Goal: Task Accomplishment & Management: Manage account settings

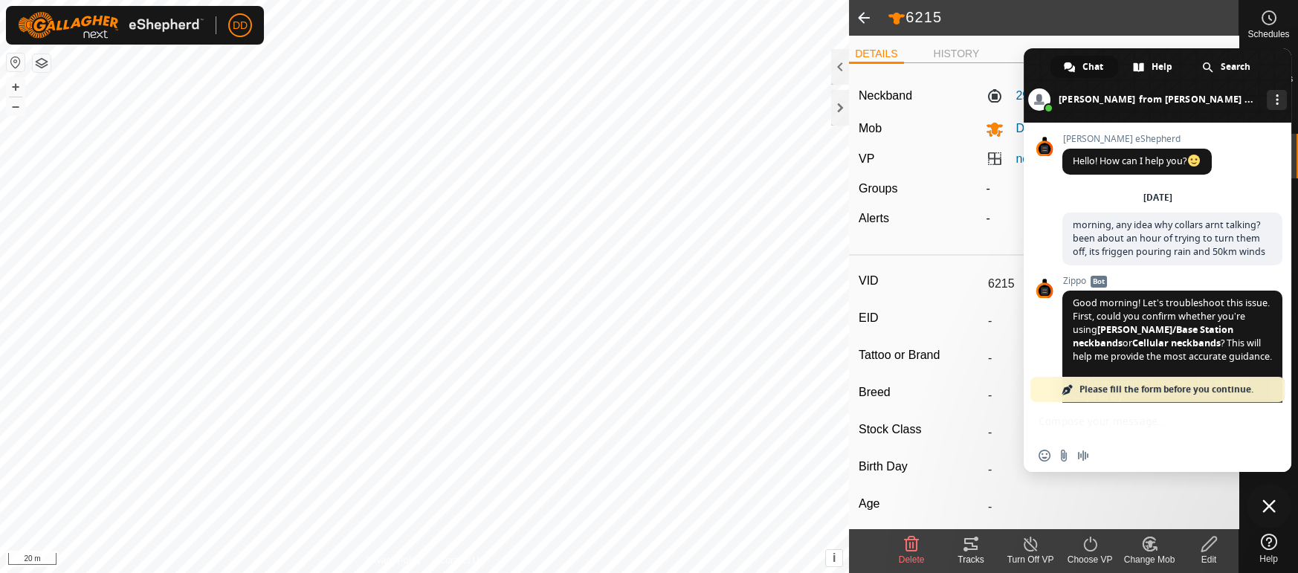
scroll to position [3614, 0]
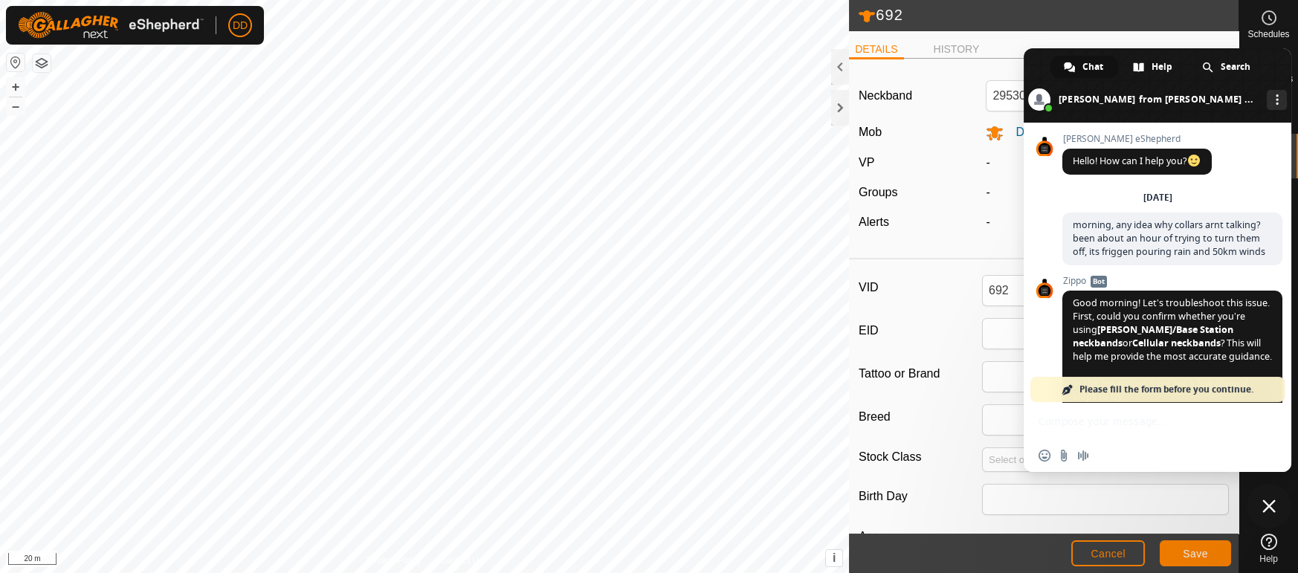
scroll to position [3614, 0]
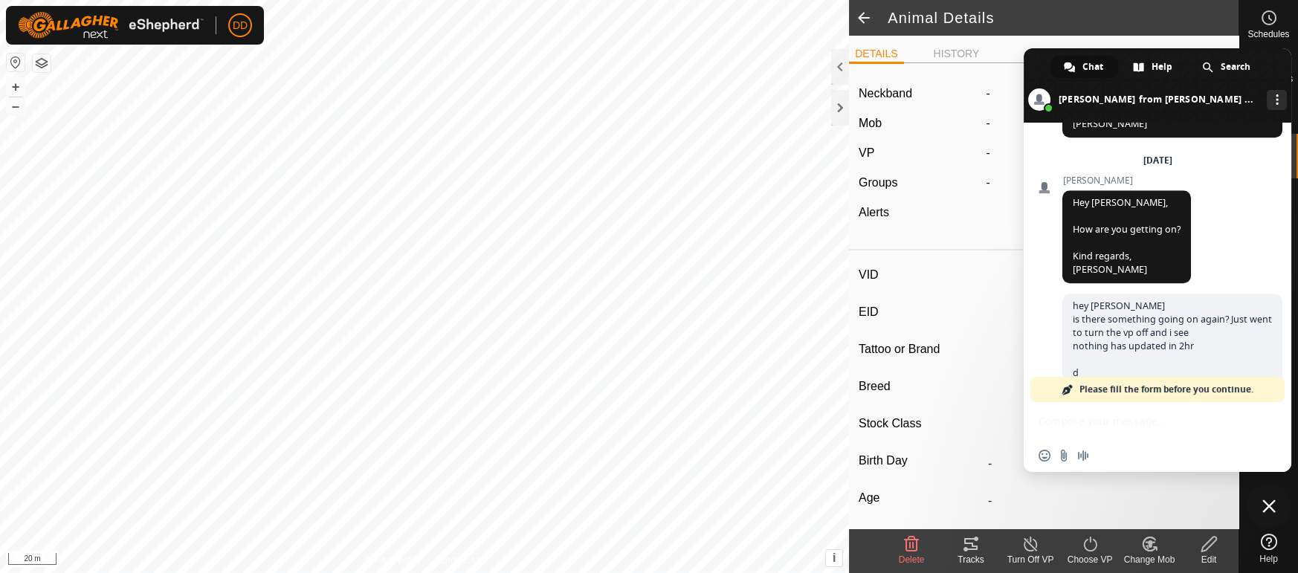
type input "619"
type input "-"
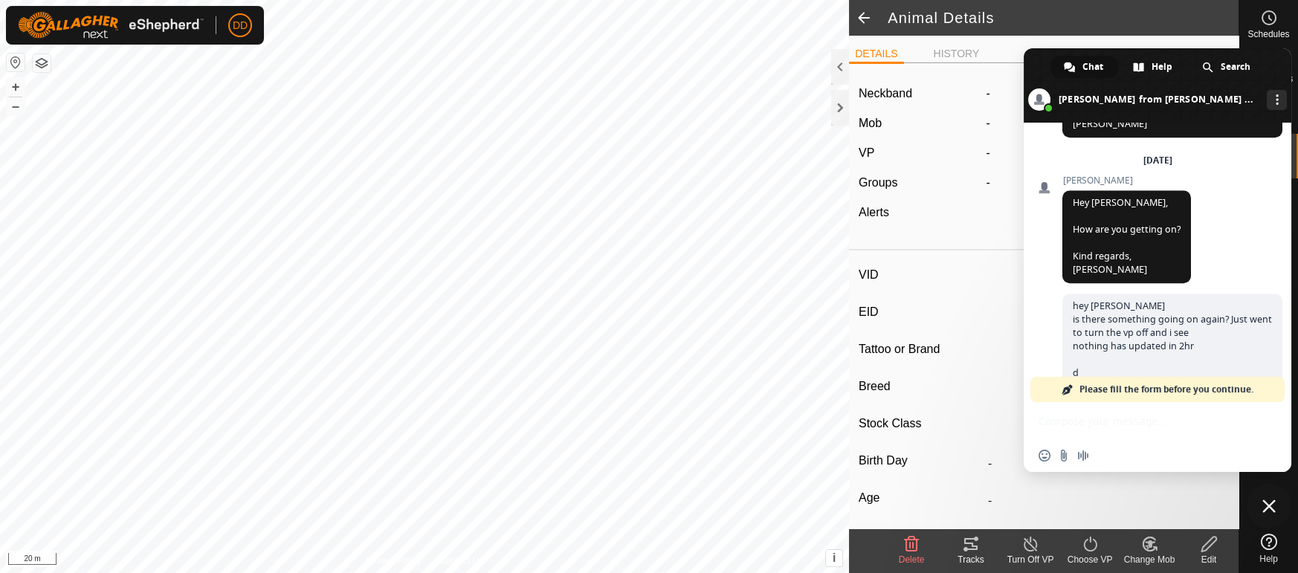
type input "0 kg"
type input "-"
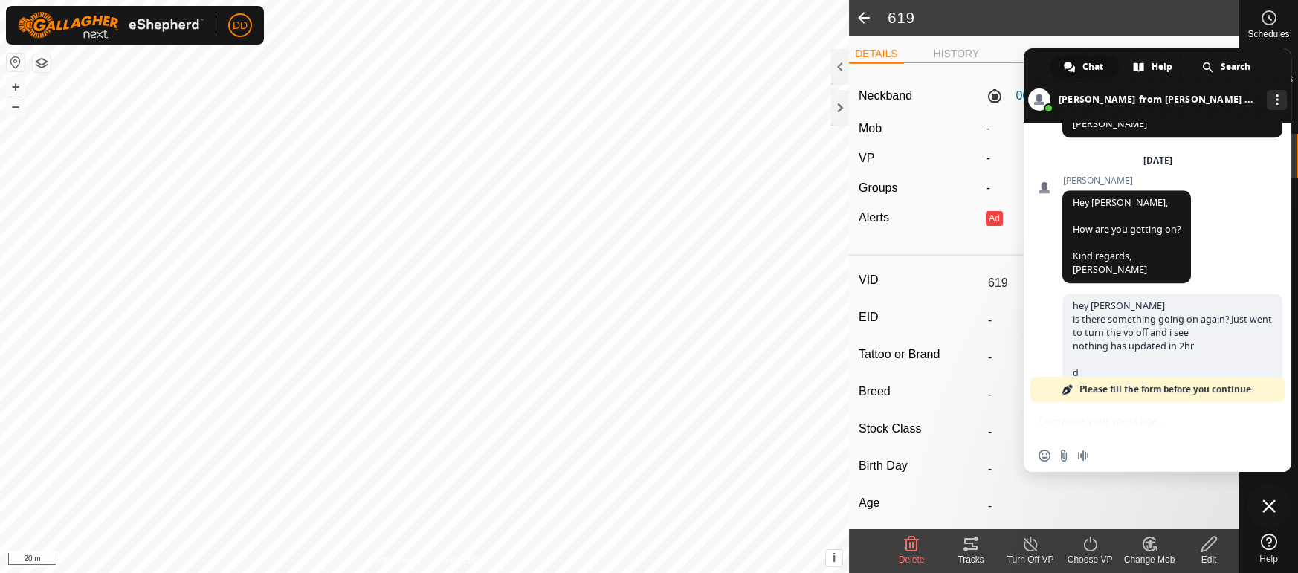
click at [1268, 503] on span "Close chat" at bounding box center [1269, 506] width 13 height 13
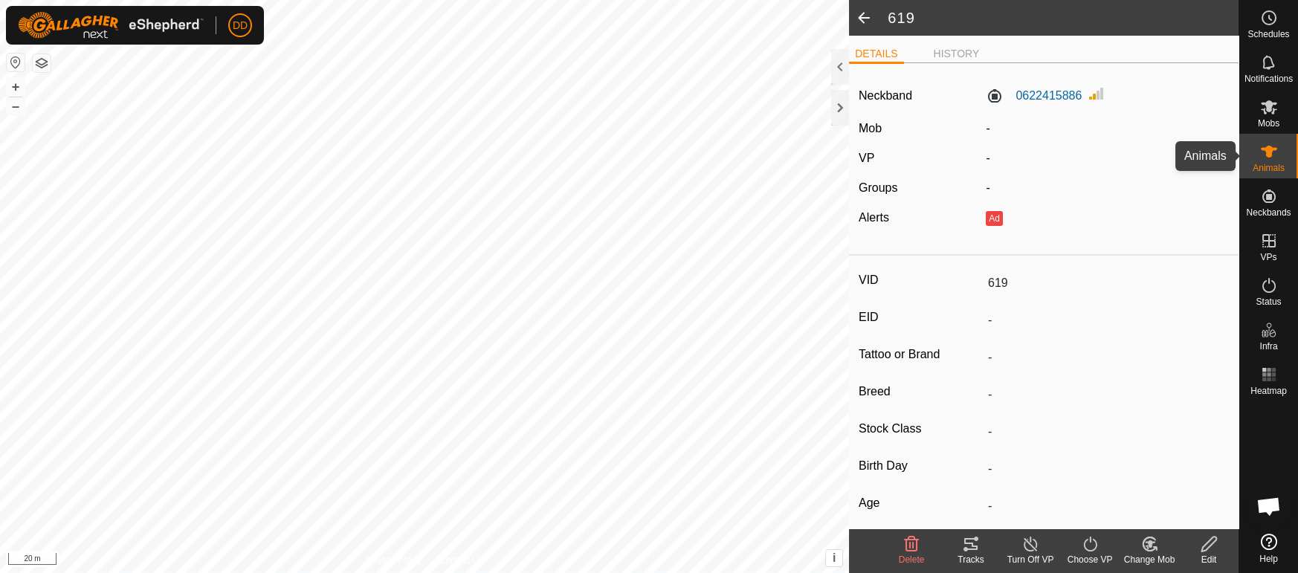
click at [1267, 151] on icon at bounding box center [1269, 152] width 16 height 12
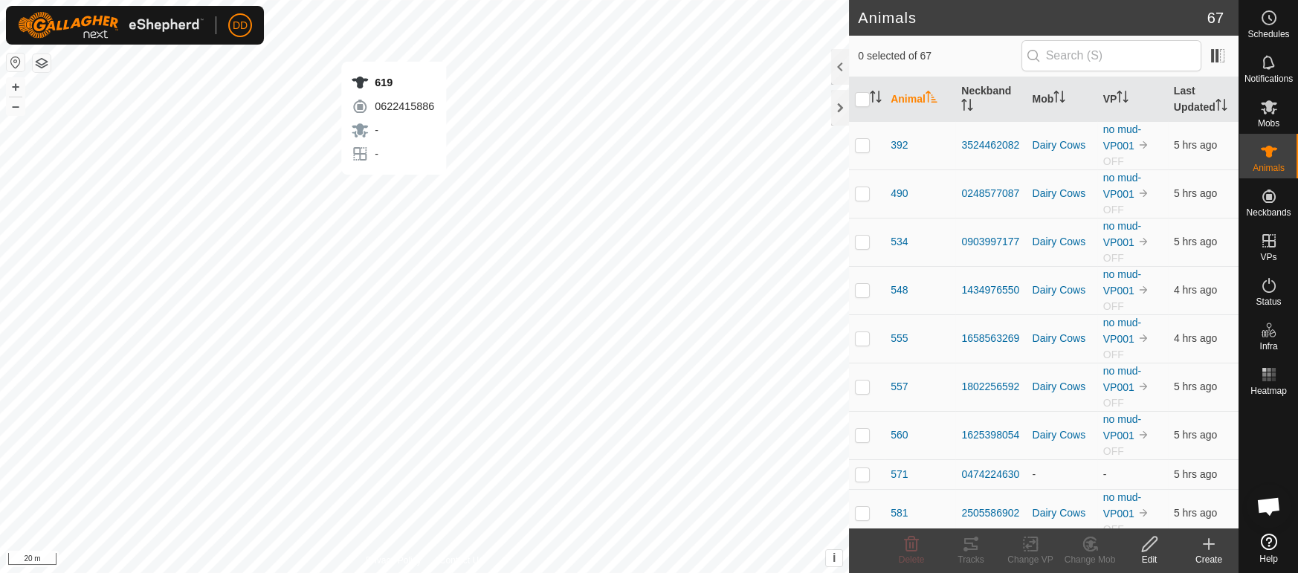
checkbox input "true"
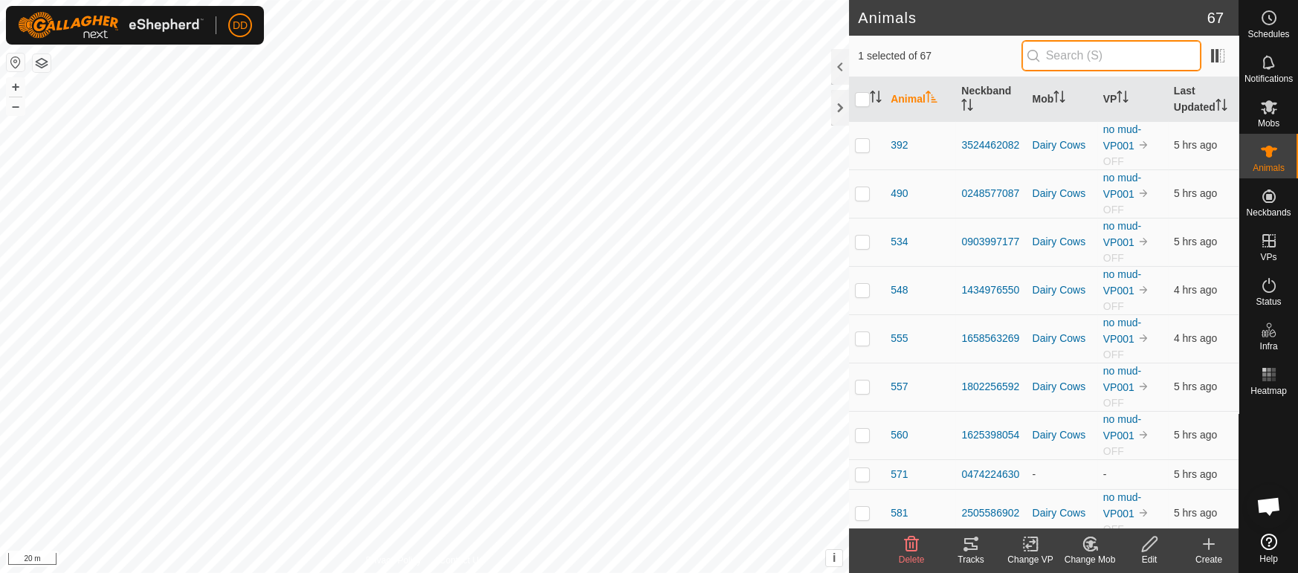
click at [1061, 54] on input "text" at bounding box center [1112, 55] width 180 height 31
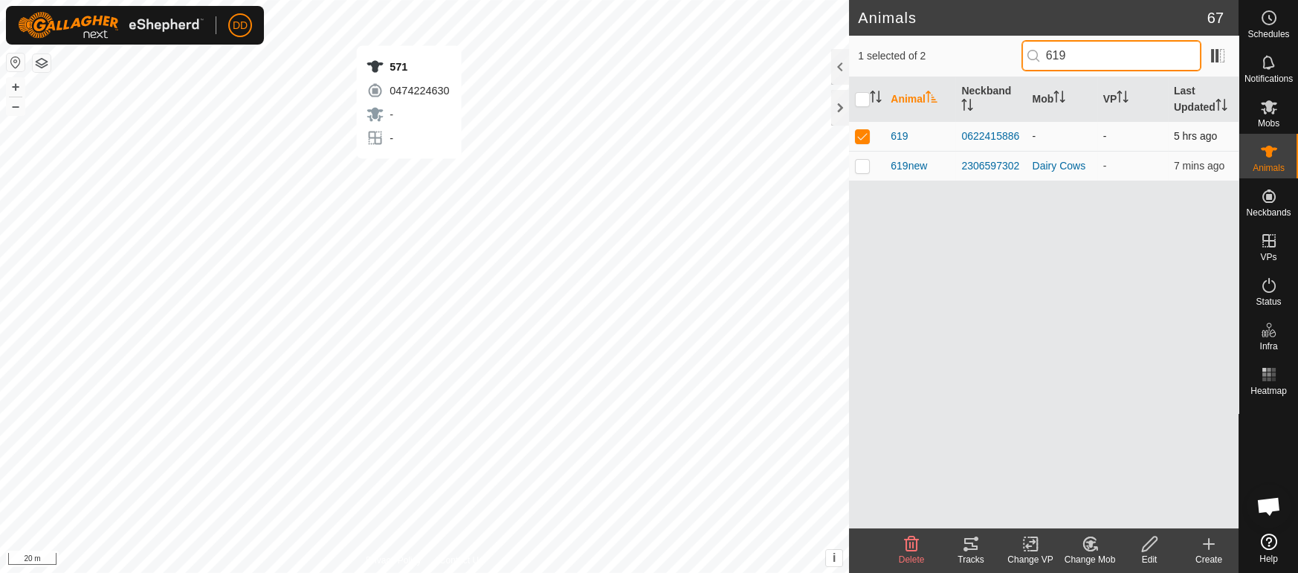
type input "619"
checkbox input "false"
click at [846, 45] on div "Animals 67 1 selected of 2 619 Animal Neckband Mob VP Last Updated 619 06224158…" at bounding box center [619, 286] width 1239 height 573
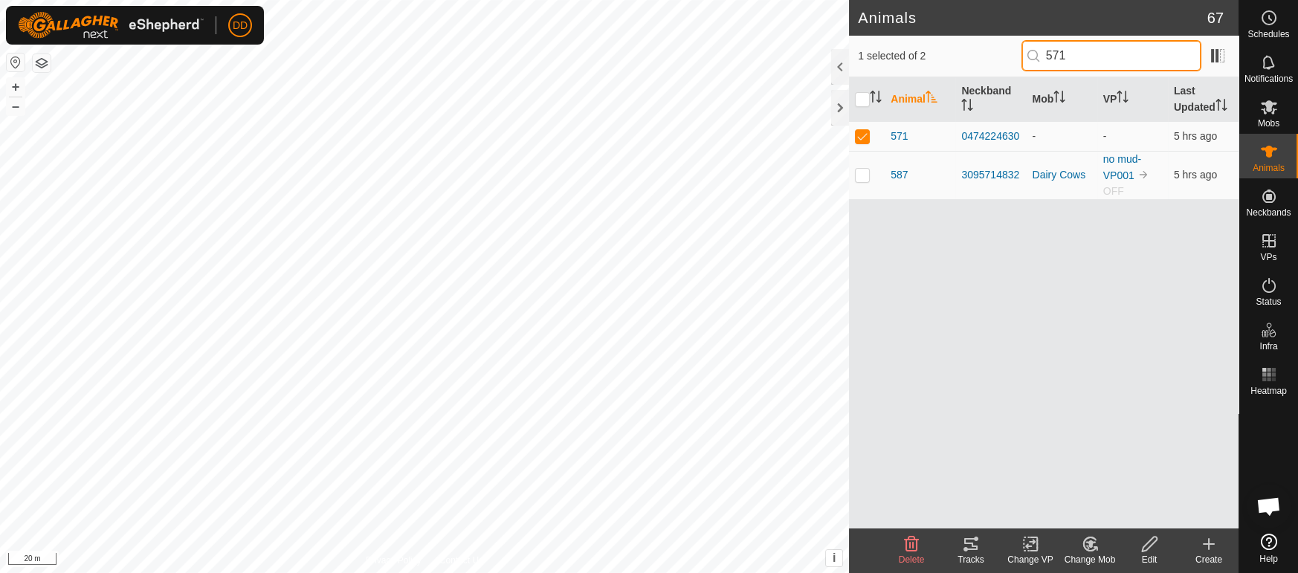
type input "571"
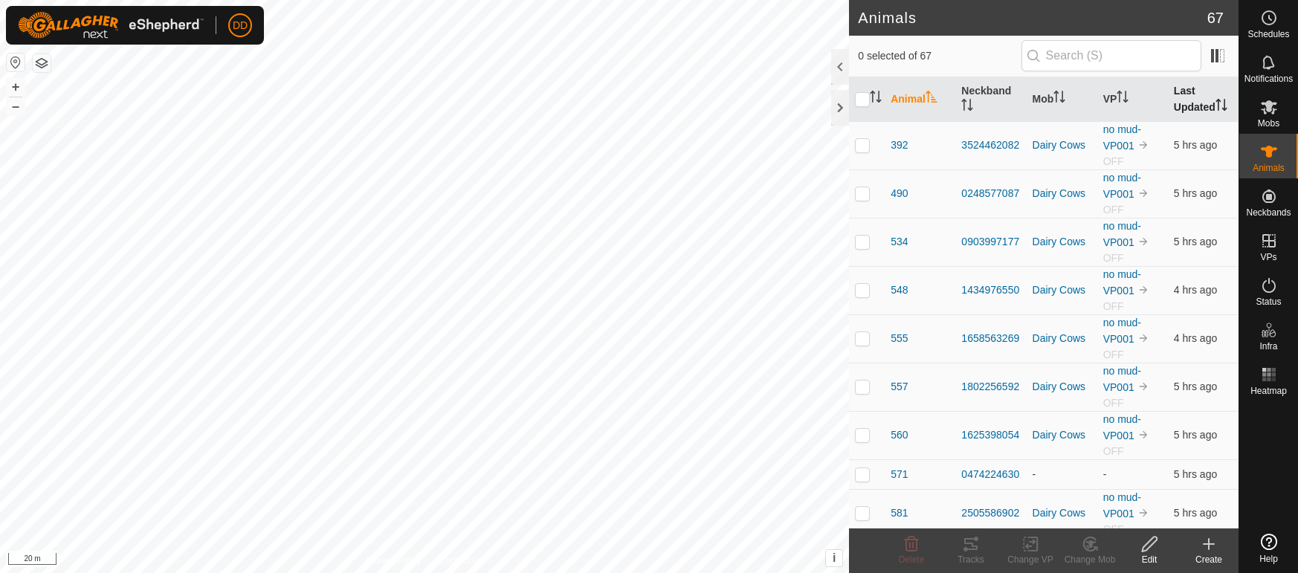
click at [1194, 96] on th "Last Updated" at bounding box center [1203, 99] width 71 height 45
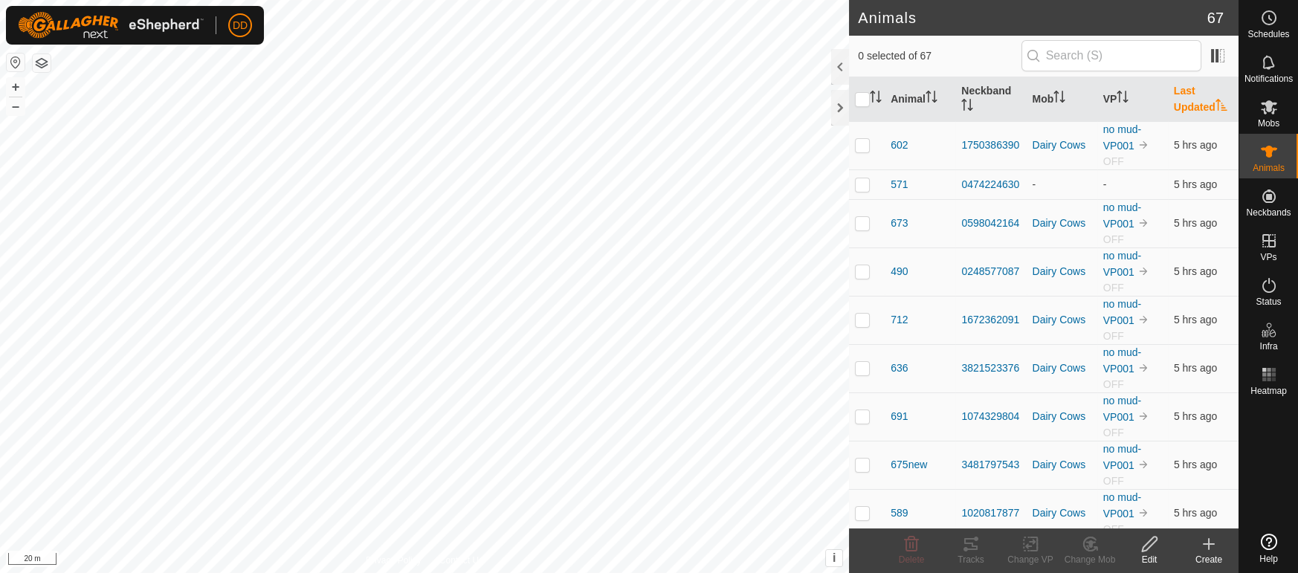
click at [1194, 96] on th "Last Updated" at bounding box center [1203, 99] width 71 height 45
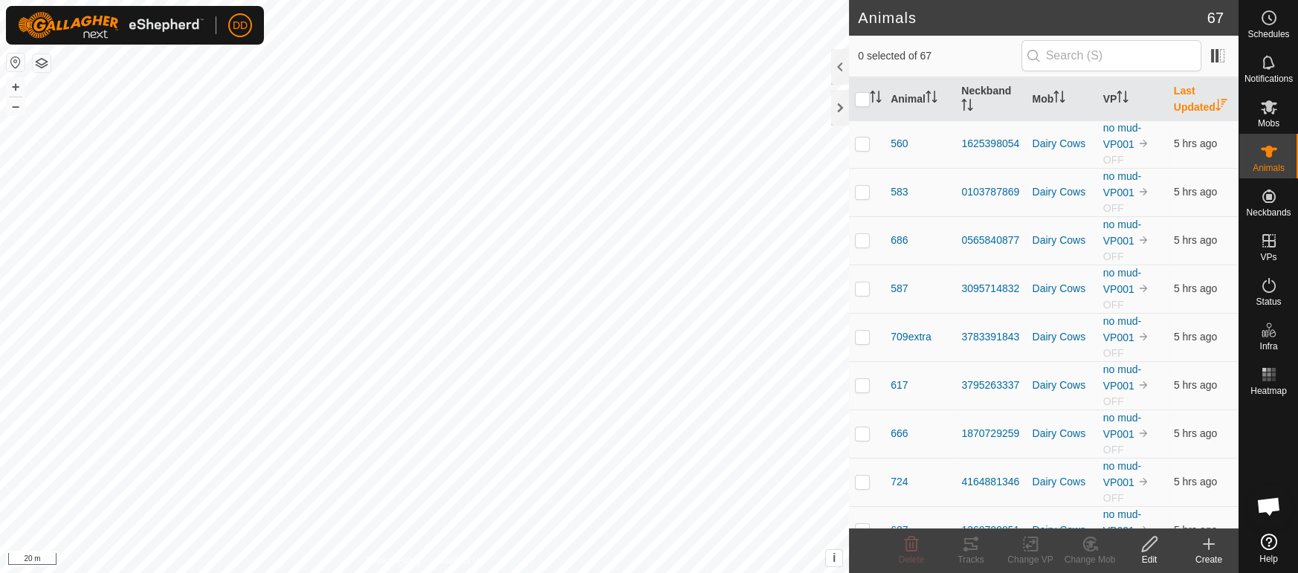
scroll to position [2774, 0]
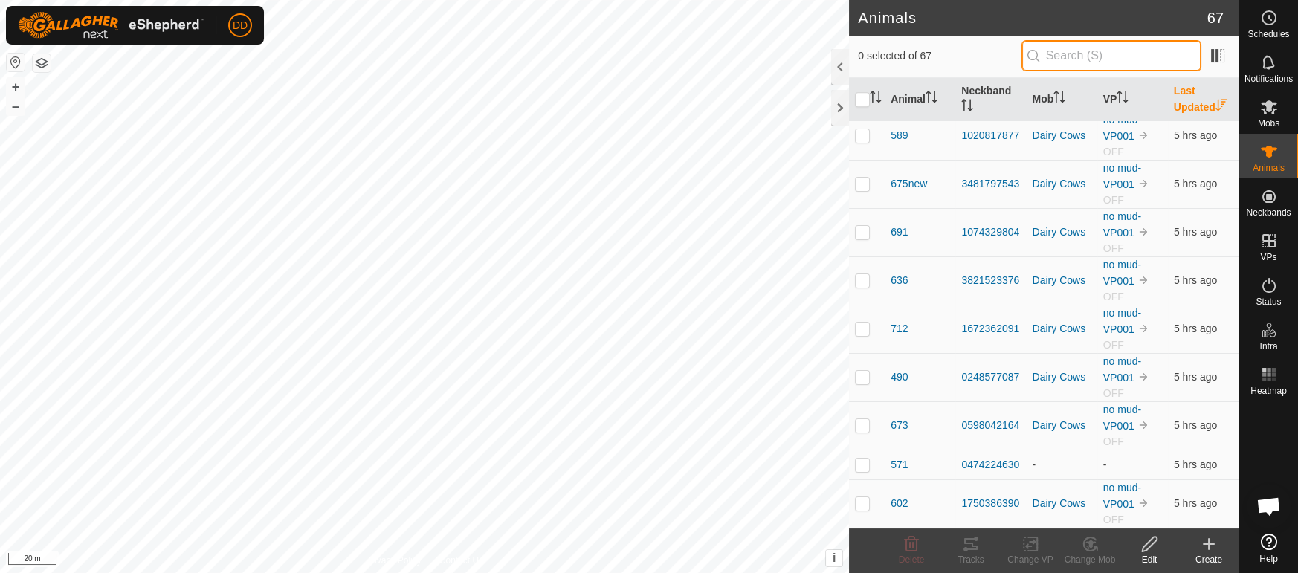
click at [1118, 57] on input "text" at bounding box center [1112, 55] width 180 height 31
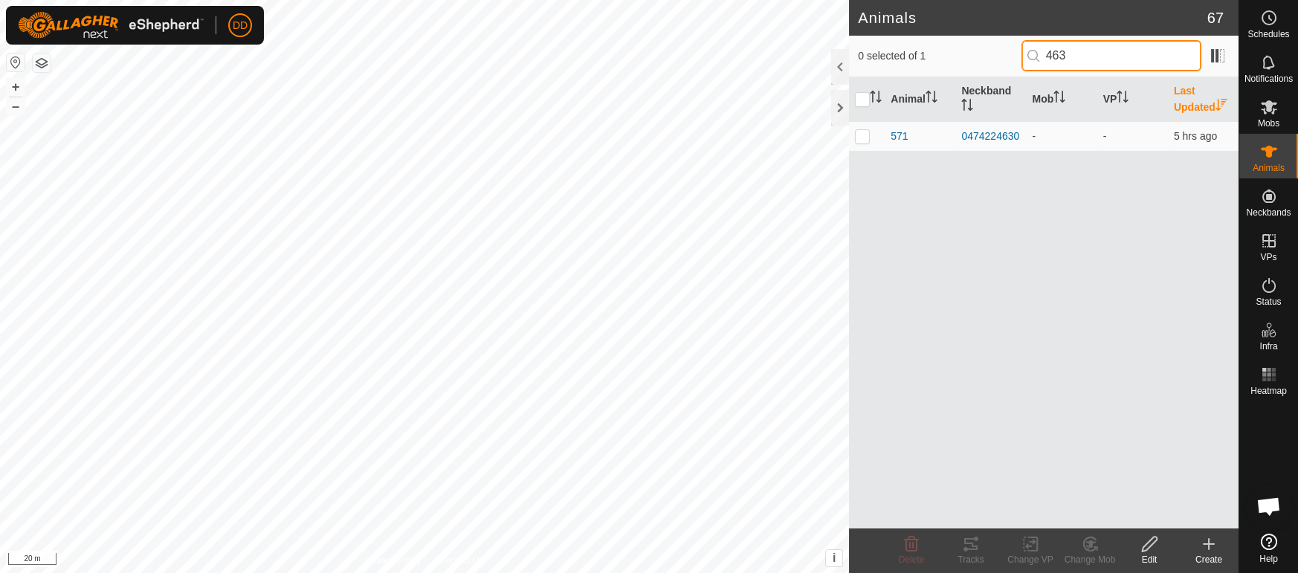
type input "4630"
drag, startPoint x: 1076, startPoint y: 51, endPoint x: 964, endPoint y: 51, distance: 112.3
click at [964, 51] on div "0 selected of 1 4630" at bounding box center [1044, 55] width 372 height 31
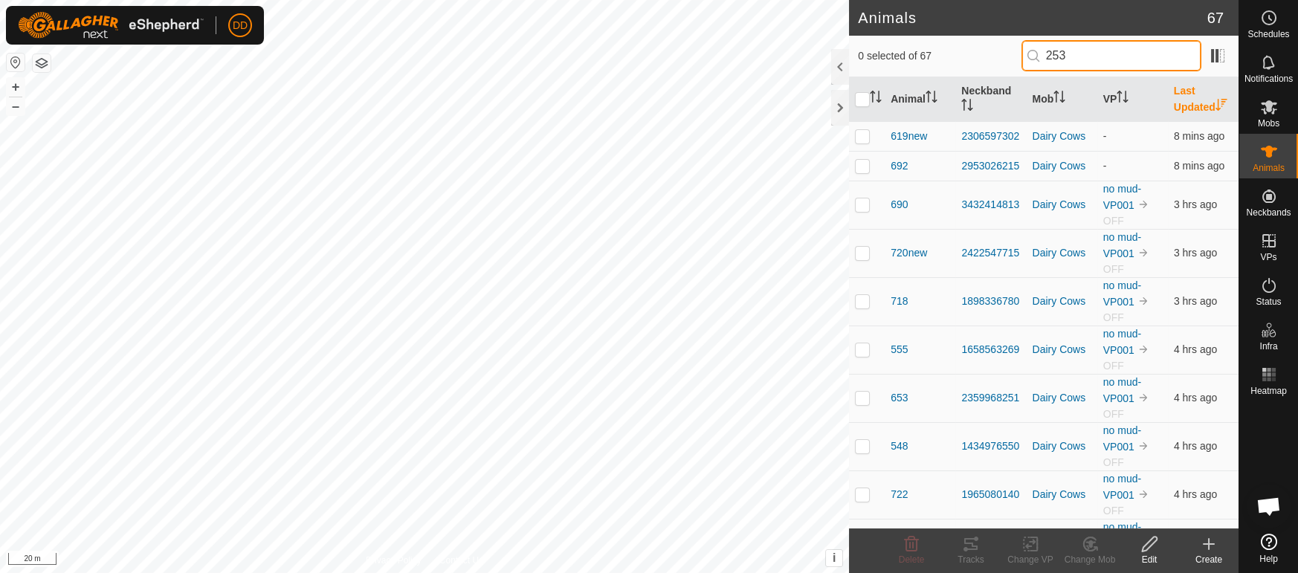
type input "2536"
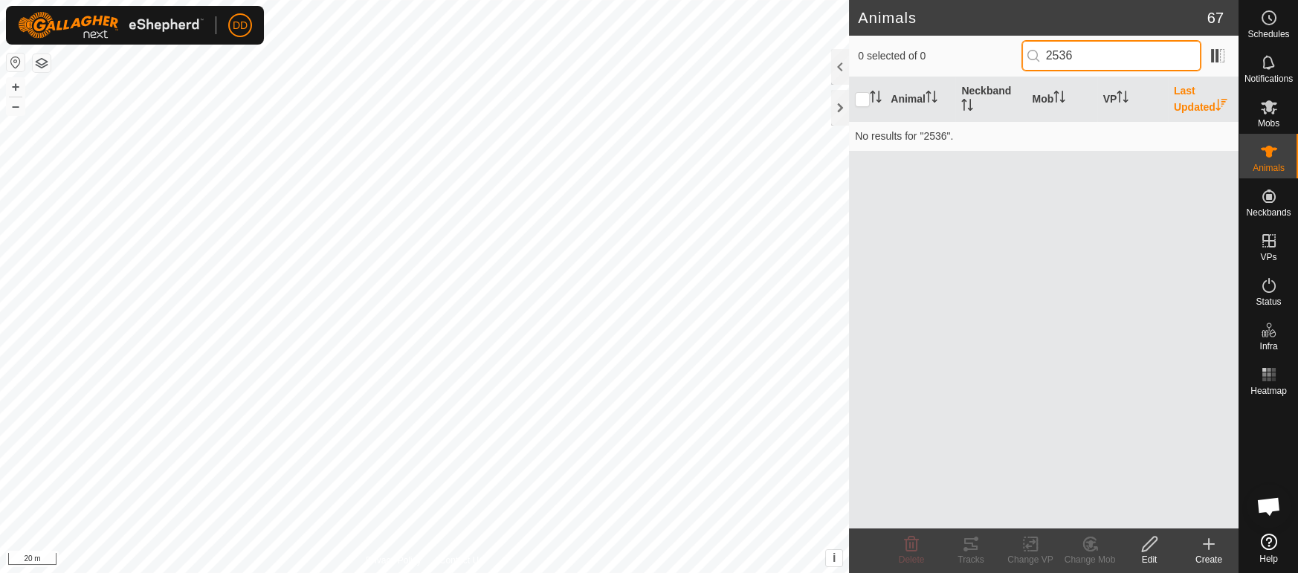
drag, startPoint x: 1104, startPoint y: 52, endPoint x: 868, endPoint y: 35, distance: 236.4
click at [868, 36] on div "0 selected of 0 2536" at bounding box center [1044, 57] width 390 height 42
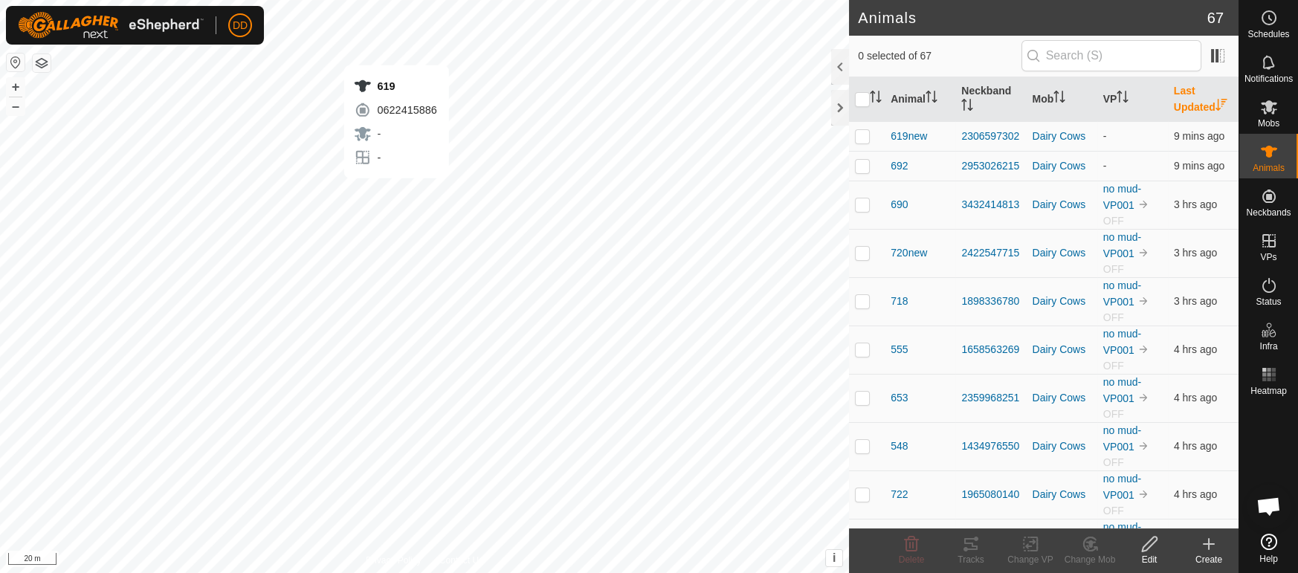
checkbox input "true"
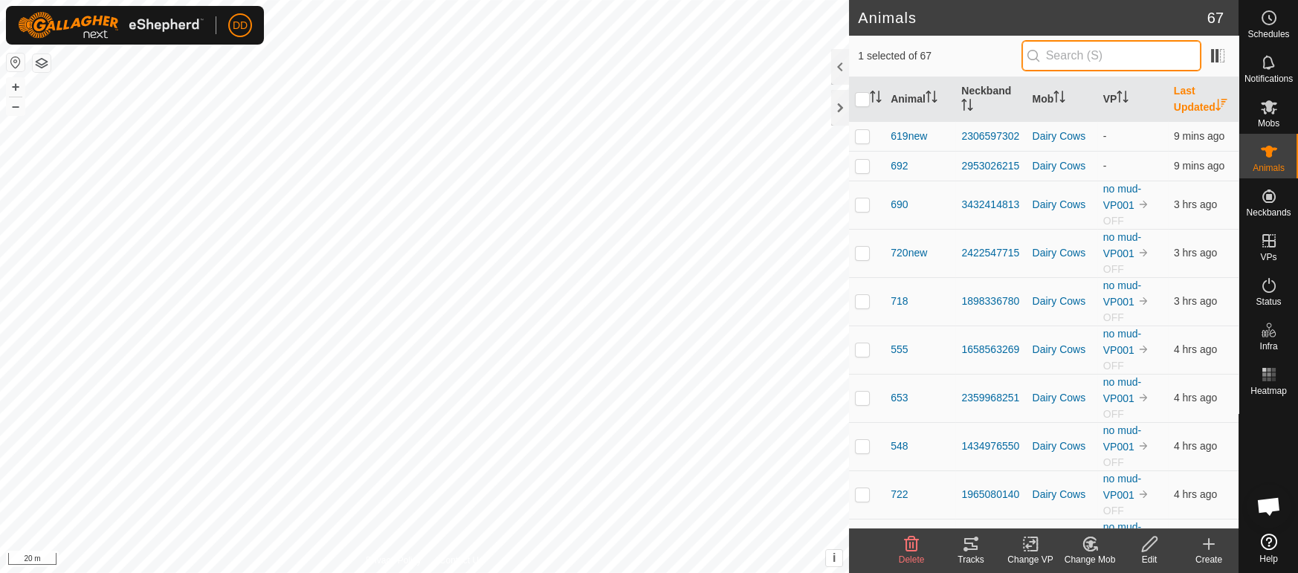
click at [1112, 59] on input "text" at bounding box center [1112, 55] width 180 height 31
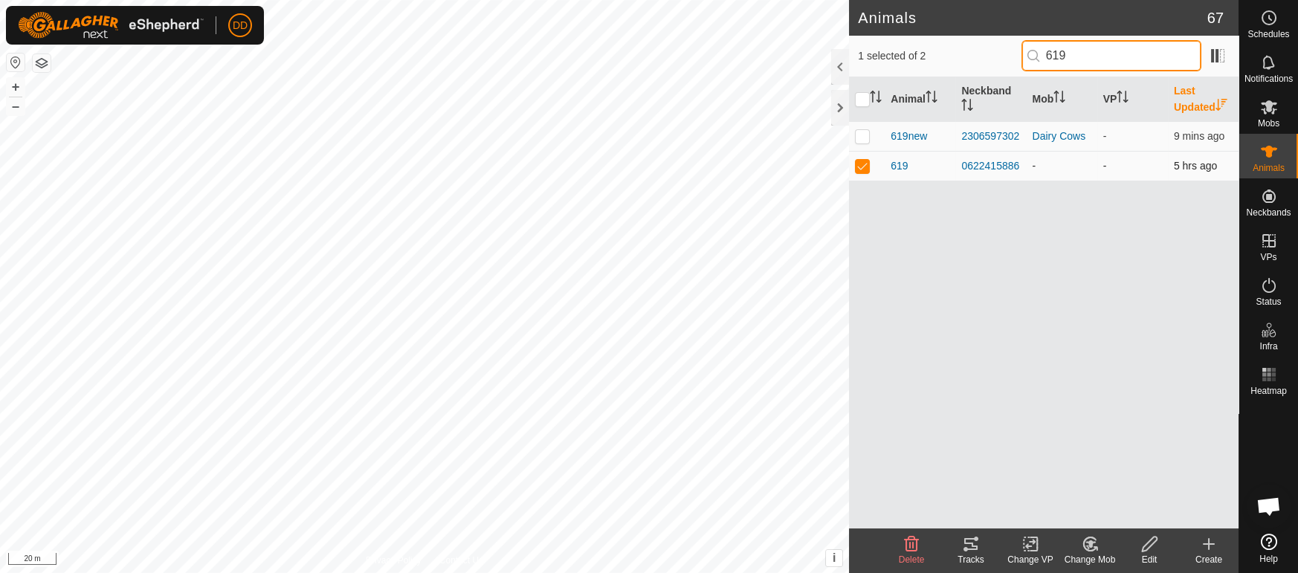
type input "619"
click at [869, 167] on p-checkbox at bounding box center [862, 166] width 15 height 12
checkbox input "false"
drag, startPoint x: 1083, startPoint y: 60, endPoint x: 933, endPoint y: 43, distance: 151.2
click at [933, 43] on div "0 selected of 2 619" at bounding box center [1044, 55] width 372 height 31
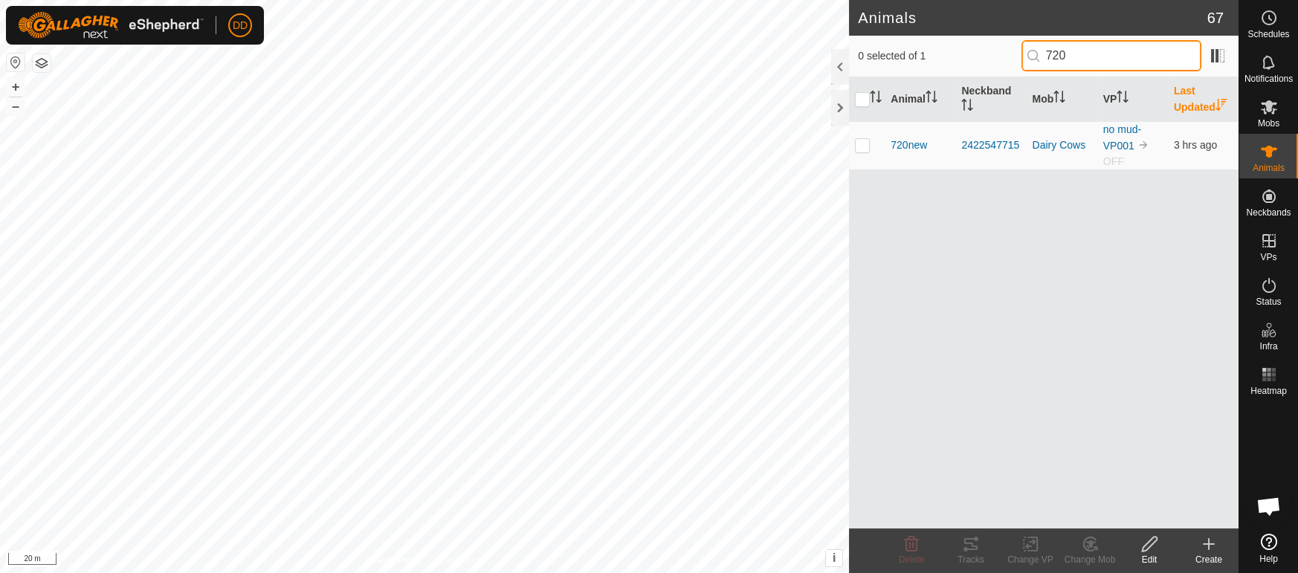
type input "720"
drag, startPoint x: 1049, startPoint y: 46, endPoint x: 932, endPoint y: 42, distance: 117.6
click at [932, 42] on div "0 selected of 1 720" at bounding box center [1044, 55] width 372 height 31
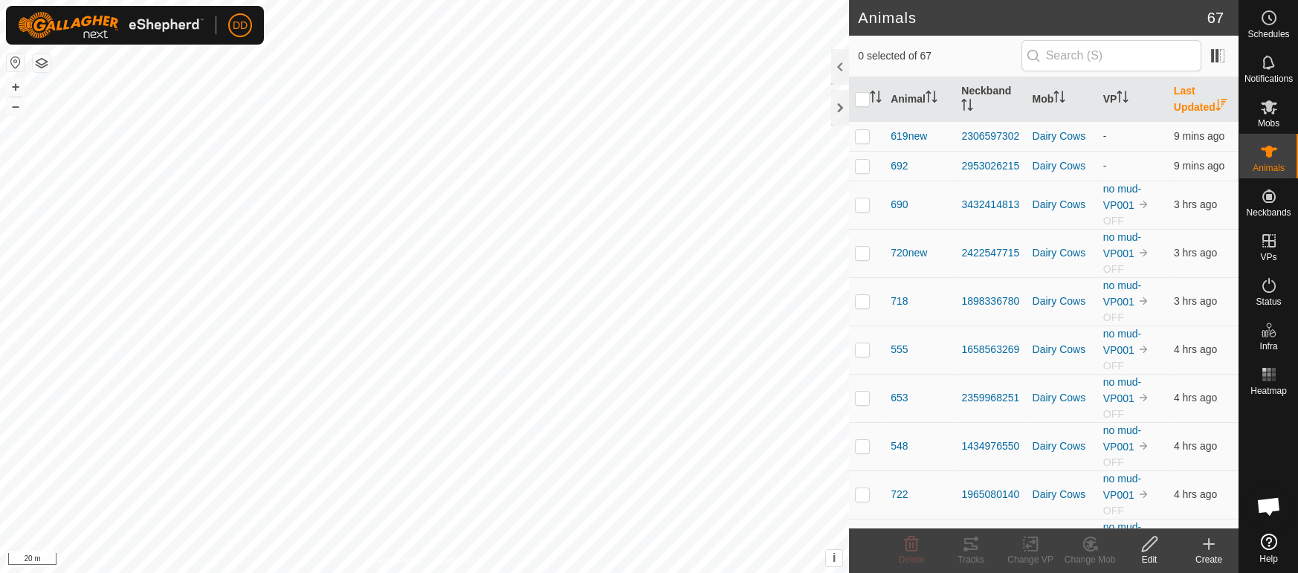
click at [1210, 554] on div "Create" at bounding box center [1209, 559] width 59 height 13
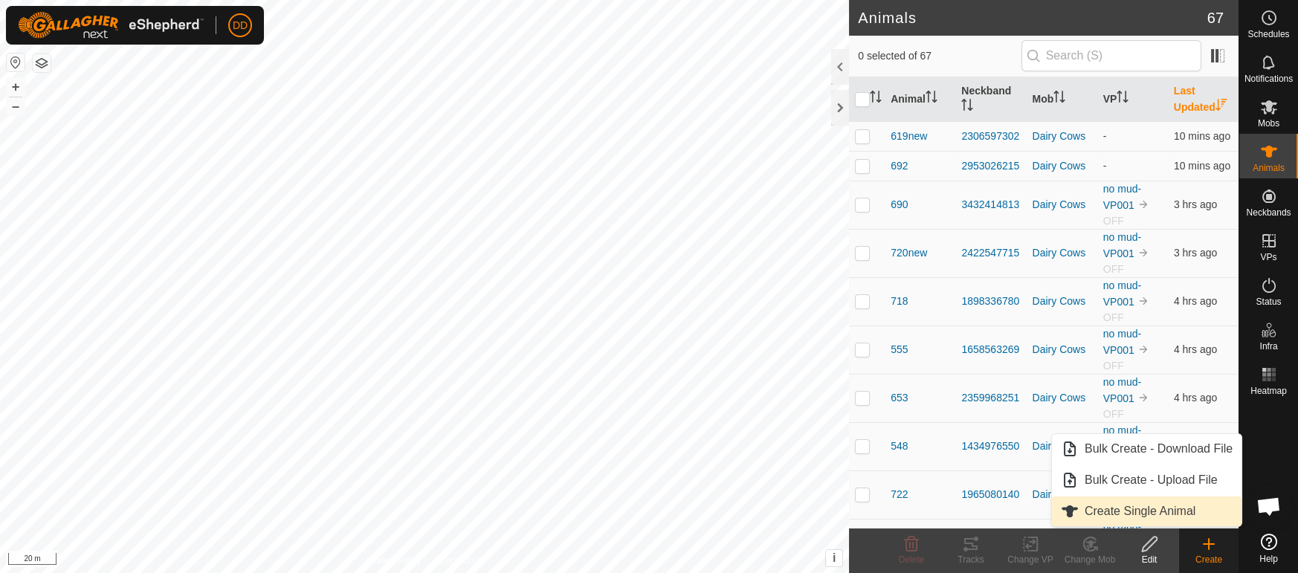
click at [1115, 512] on link "Create Single Animal" at bounding box center [1147, 512] width 190 height 30
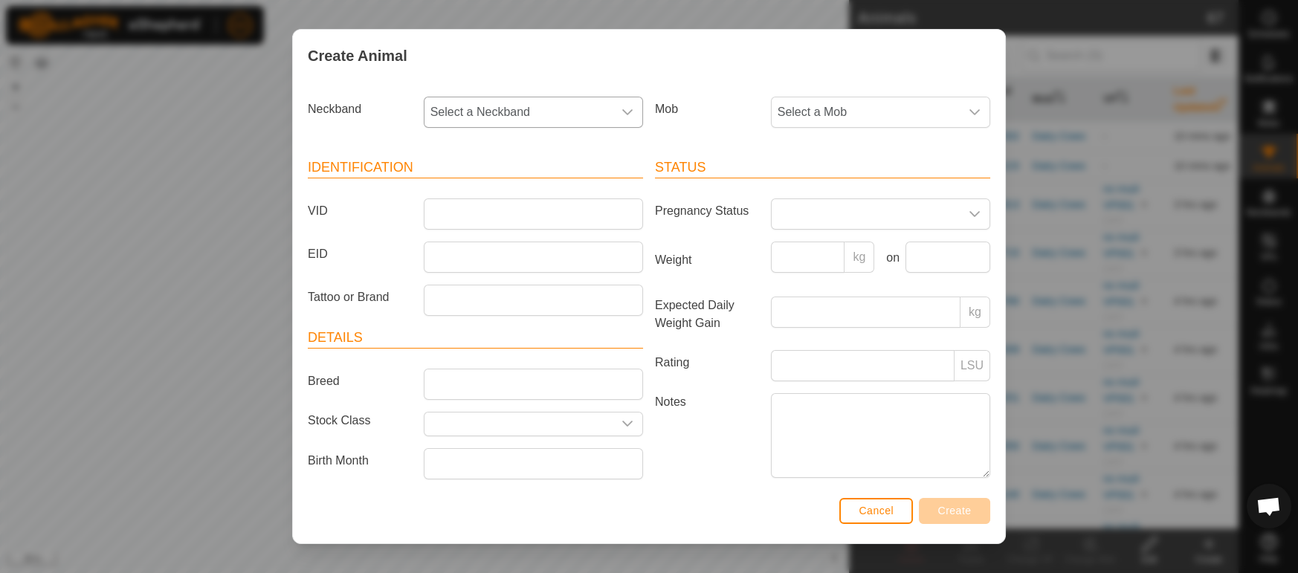
click at [544, 115] on span "Select a Neckband" at bounding box center [519, 112] width 188 height 30
type input "2536"
click at [501, 181] on li "2134462536" at bounding box center [534, 189] width 218 height 30
click at [465, 216] on input "VID" at bounding box center [533, 214] width 219 height 31
type input "y"
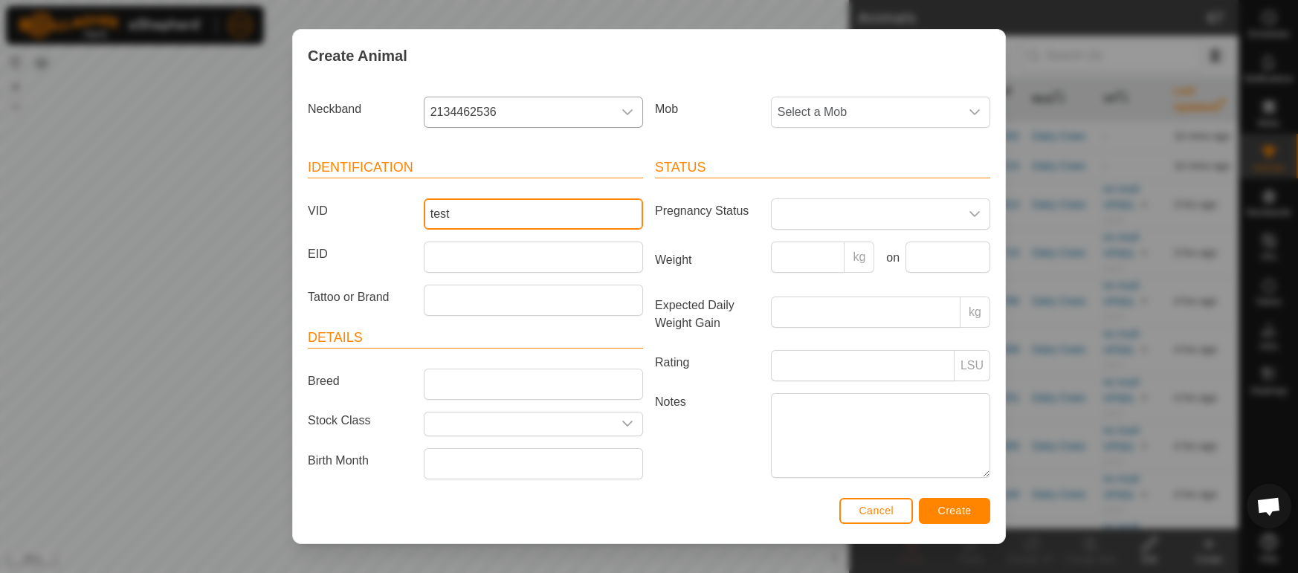
type input "test"
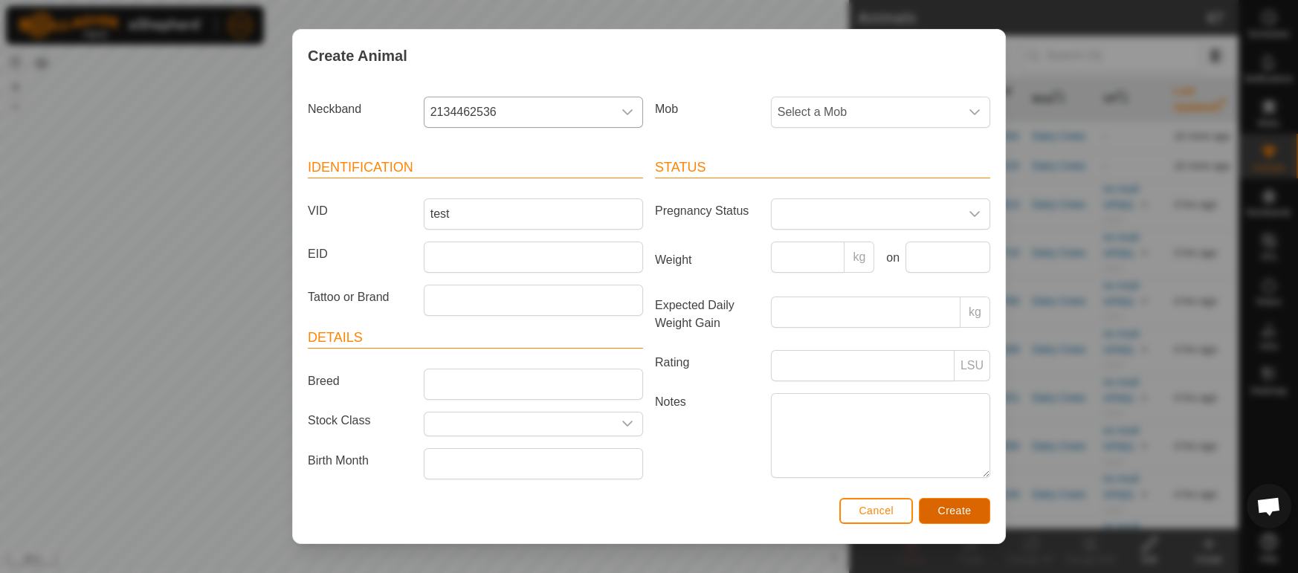
click at [965, 515] on span "Create" at bounding box center [955, 511] width 33 height 12
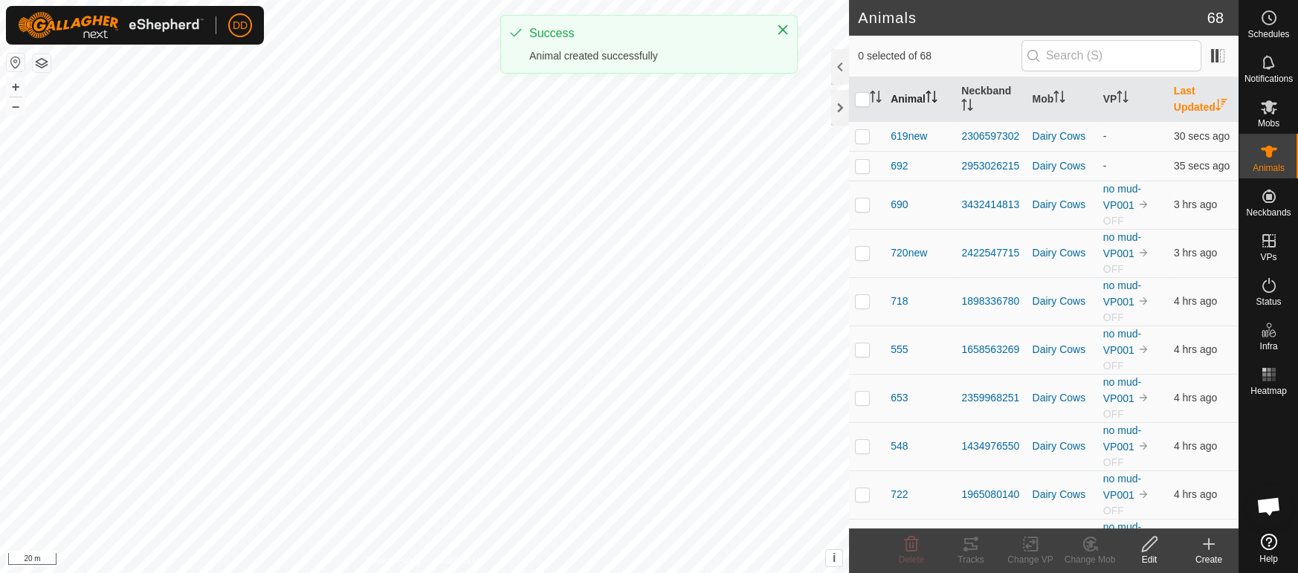
click at [904, 98] on th "Animal" at bounding box center [920, 99] width 71 height 45
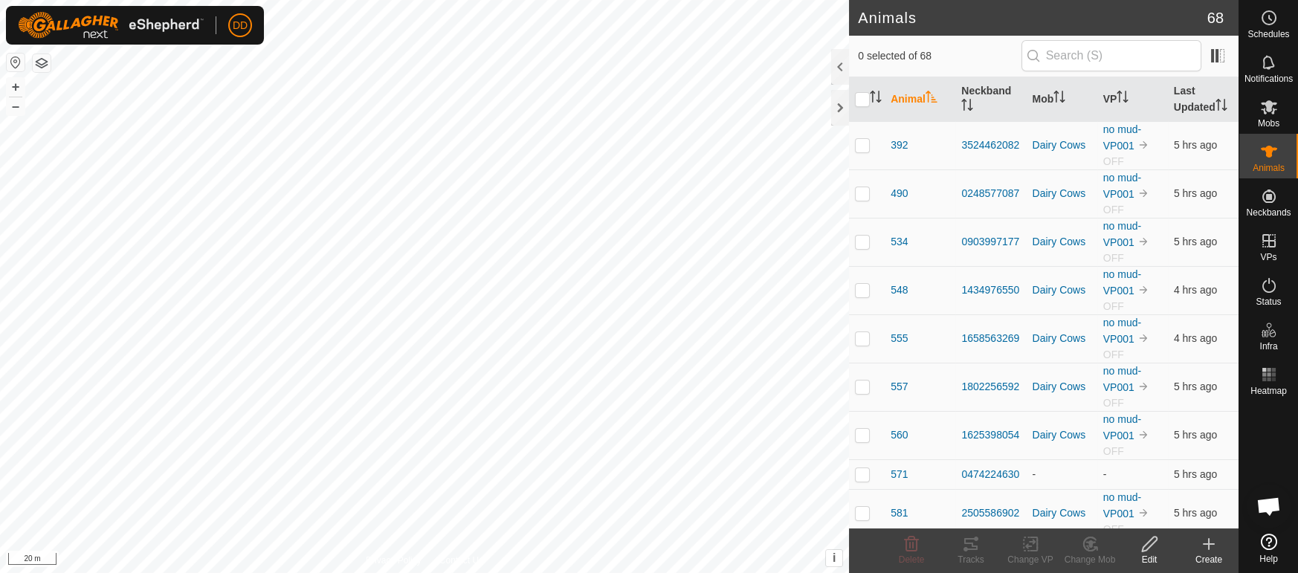
click at [904, 98] on th "Animal" at bounding box center [920, 99] width 71 height 45
click at [1136, 51] on input "text" at bounding box center [1112, 55] width 180 height 31
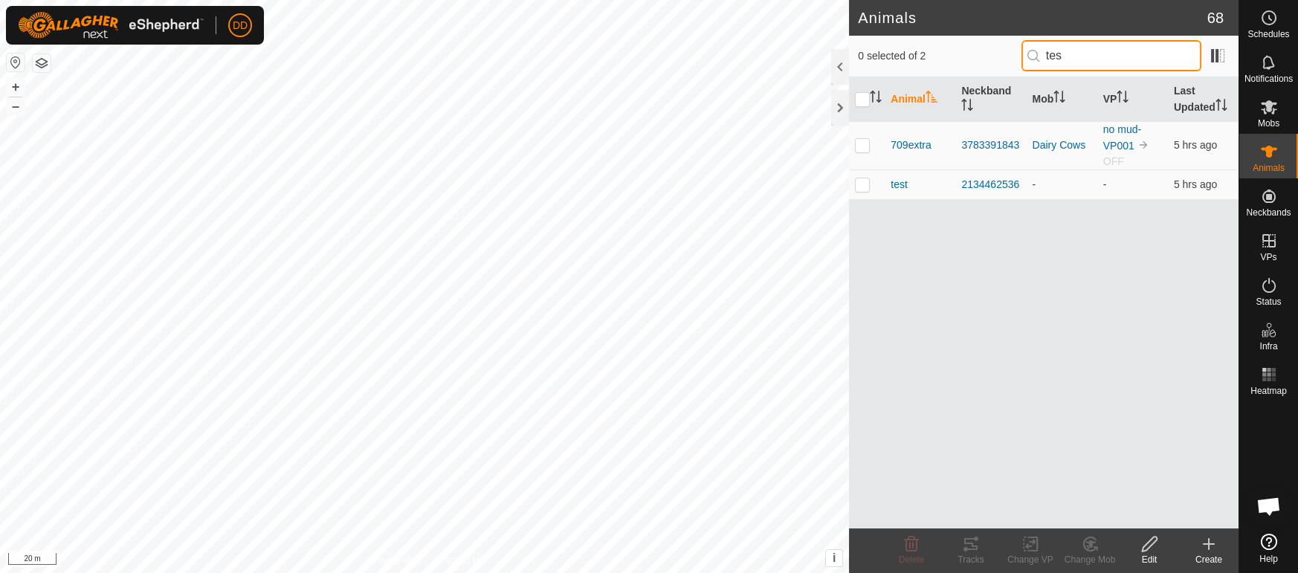
type input "test"
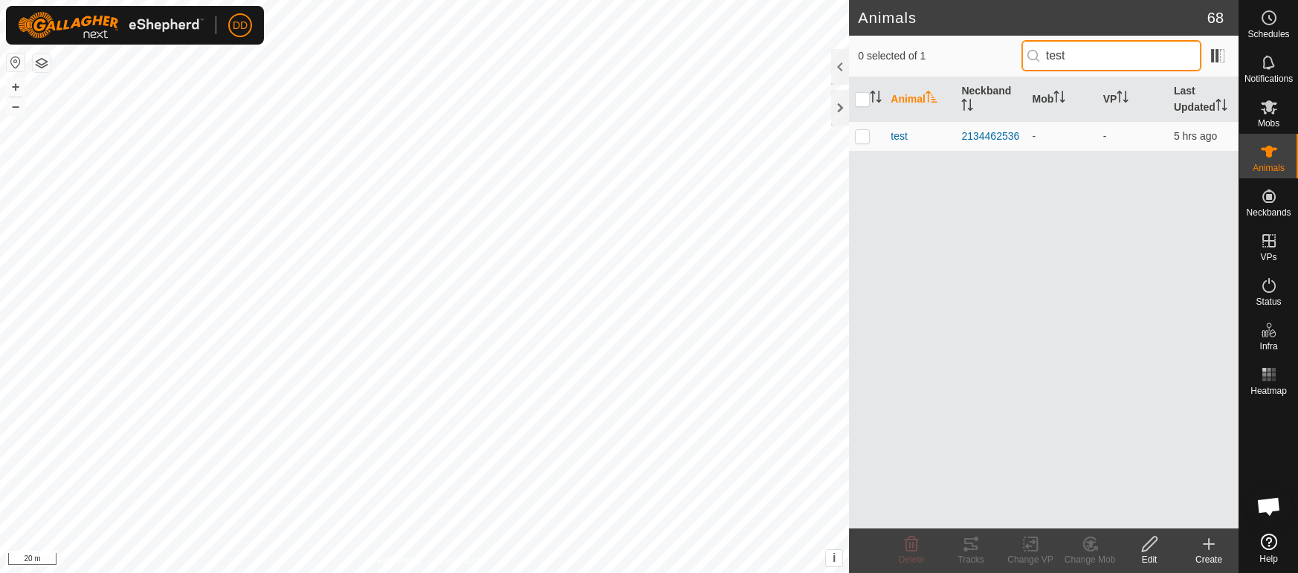
drag, startPoint x: 1070, startPoint y: 56, endPoint x: 944, endPoint y: 51, distance: 125.8
click at [944, 51] on div "0 selected of 1 test" at bounding box center [1044, 55] width 372 height 31
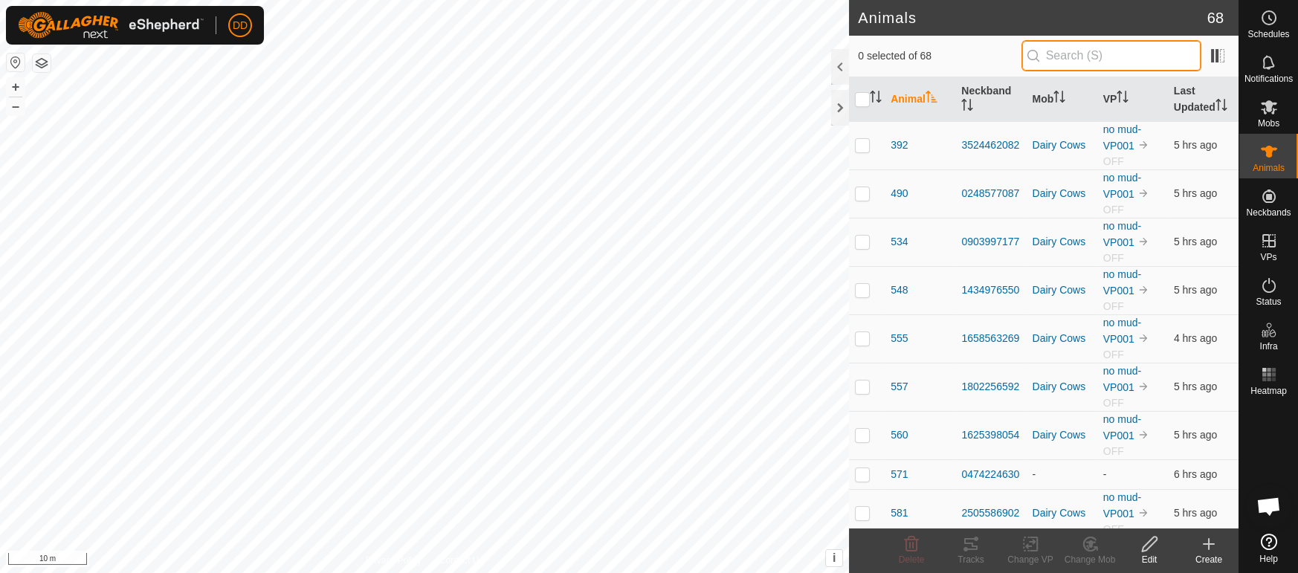
click at [1052, 49] on input "text" at bounding box center [1112, 55] width 180 height 31
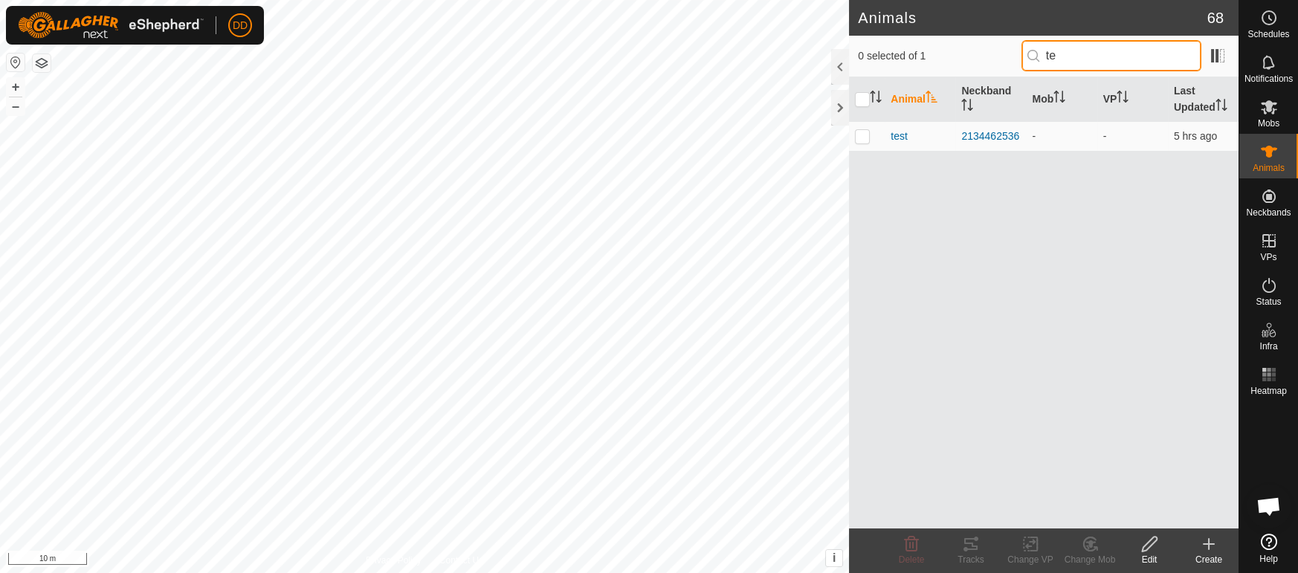
type input "t"
click at [1110, 51] on input "692" at bounding box center [1112, 55] width 180 height 31
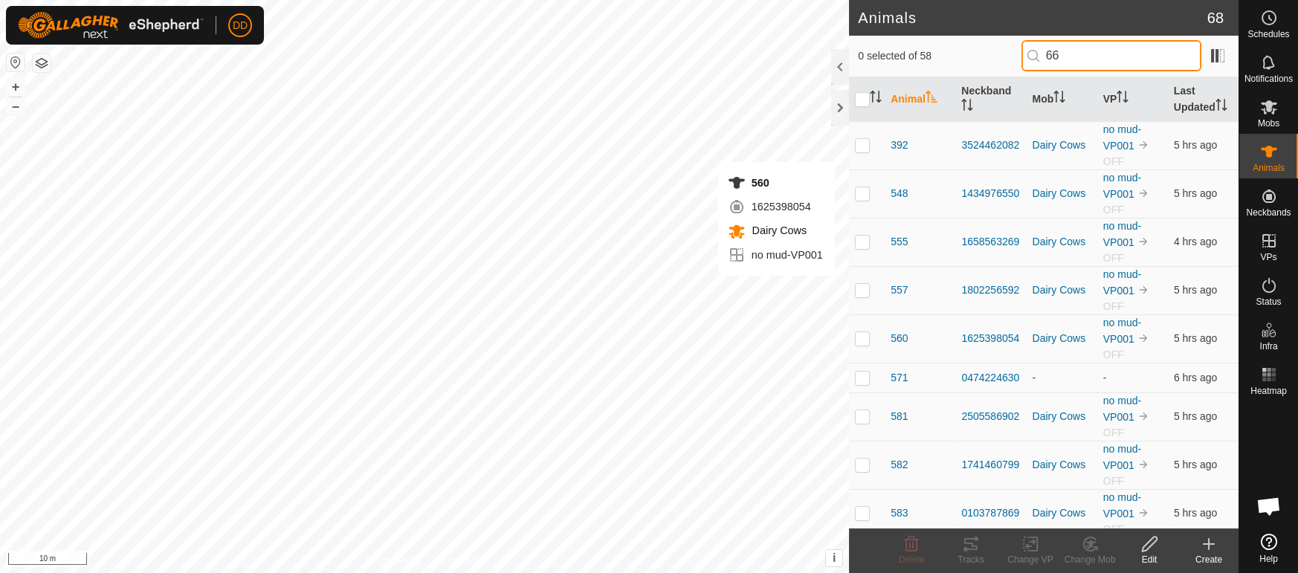
type input "666"
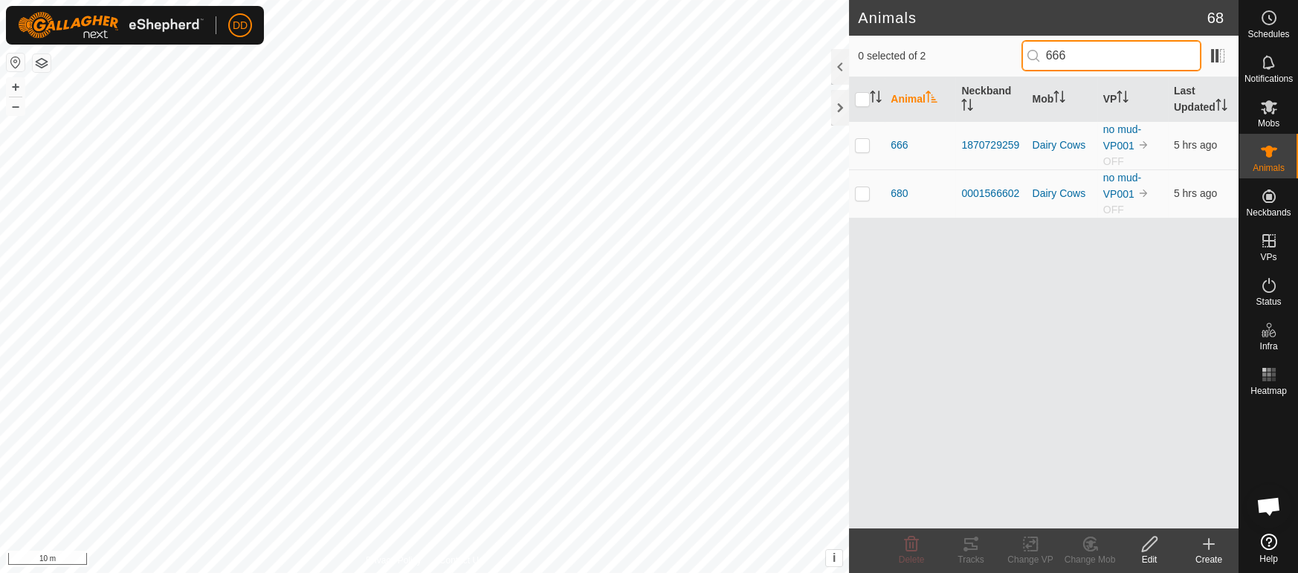
drag, startPoint x: 1114, startPoint y: 57, endPoint x: 897, endPoint y: 58, distance: 217.2
click at [897, 58] on div "0 selected of 2 666" at bounding box center [1044, 55] width 372 height 31
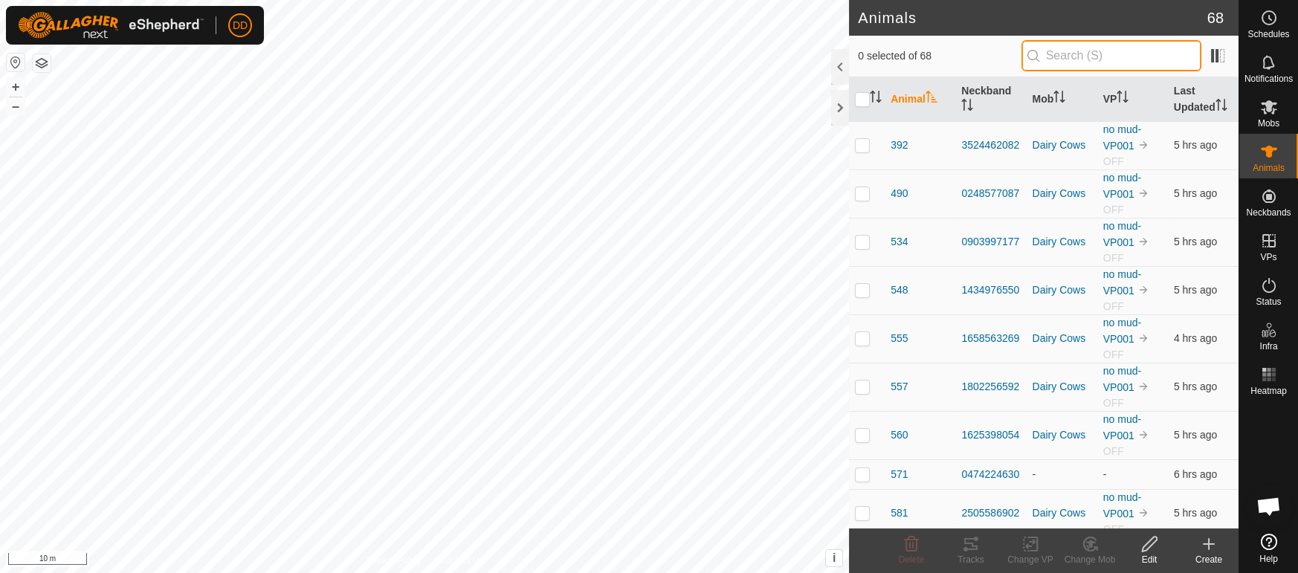
click at [1081, 57] on input "text" at bounding box center [1112, 55] width 180 height 31
type input "666"
checkbox input "true"
click at [1142, 60] on input "text" at bounding box center [1112, 55] width 180 height 31
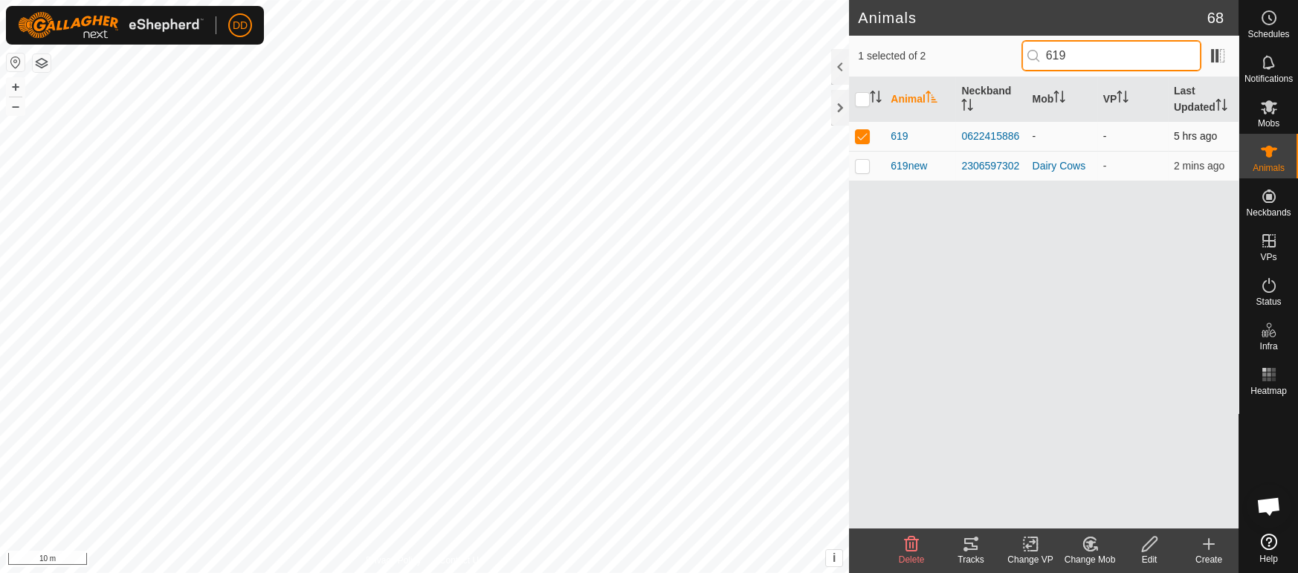
type input "619"
click at [863, 134] on p-checkbox at bounding box center [862, 136] width 15 height 12
checkbox input "false"
drag, startPoint x: 1119, startPoint y: 57, endPoint x: 857, endPoint y: 13, distance: 265.4
click at [857, 13] on article "Animals 68 0 selected of 2 619 Animal Neckband Mob VP Last Updated 619 06224158…" at bounding box center [1044, 286] width 390 height 573
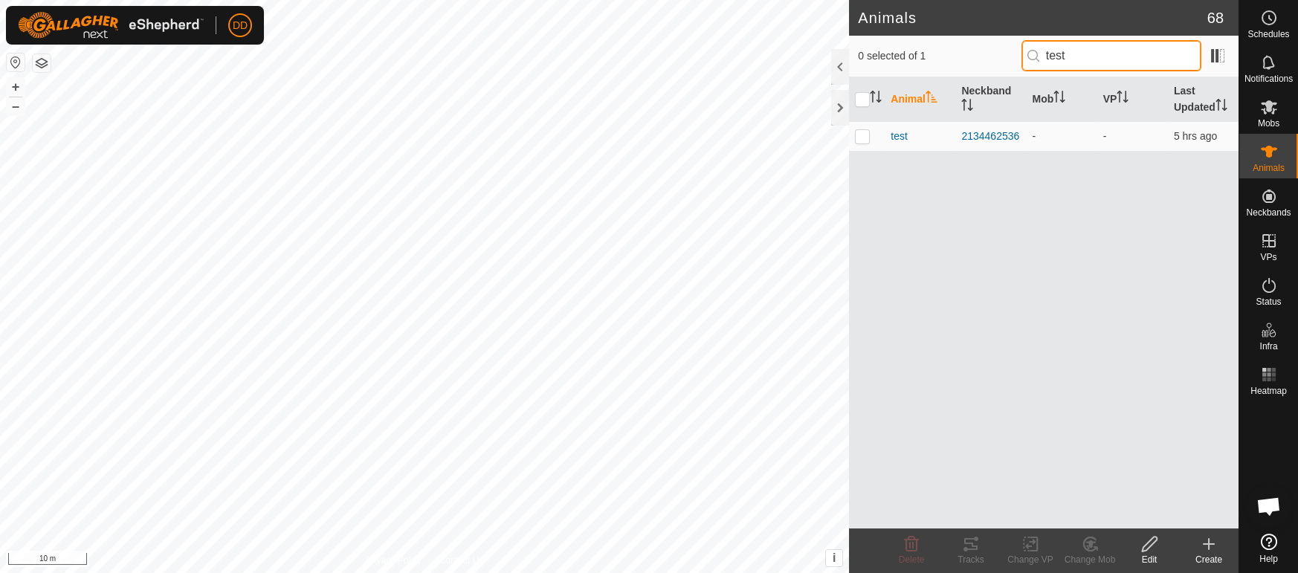
drag, startPoint x: 1073, startPoint y: 59, endPoint x: 944, endPoint y: 17, distance: 135.2
click at [944, 17] on article "Animals 68 0 selected of 1 test Animal Neckband Mob VP Last Updated test 213446…" at bounding box center [1044, 286] width 390 height 573
type input "666"
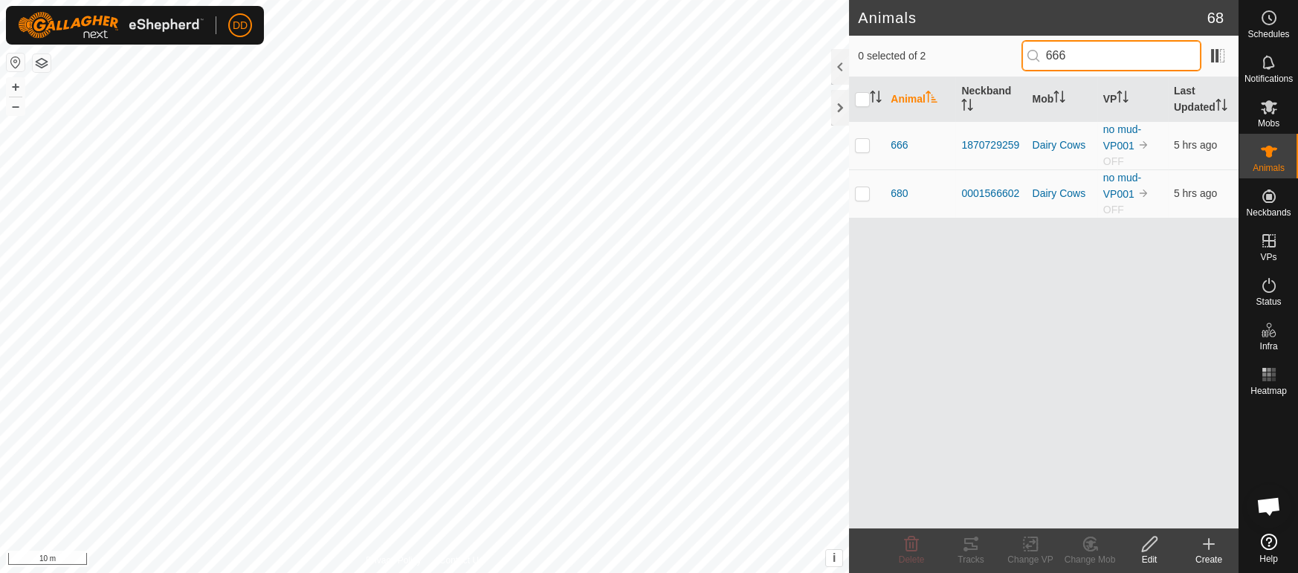
drag, startPoint x: 1083, startPoint y: 50, endPoint x: 865, endPoint y: 10, distance: 221.6
click at [865, 10] on article "Animals 68 0 selected of 2 666 Animal Neckband Mob VP Last Updated 666 18707292…" at bounding box center [1044, 286] width 390 height 573
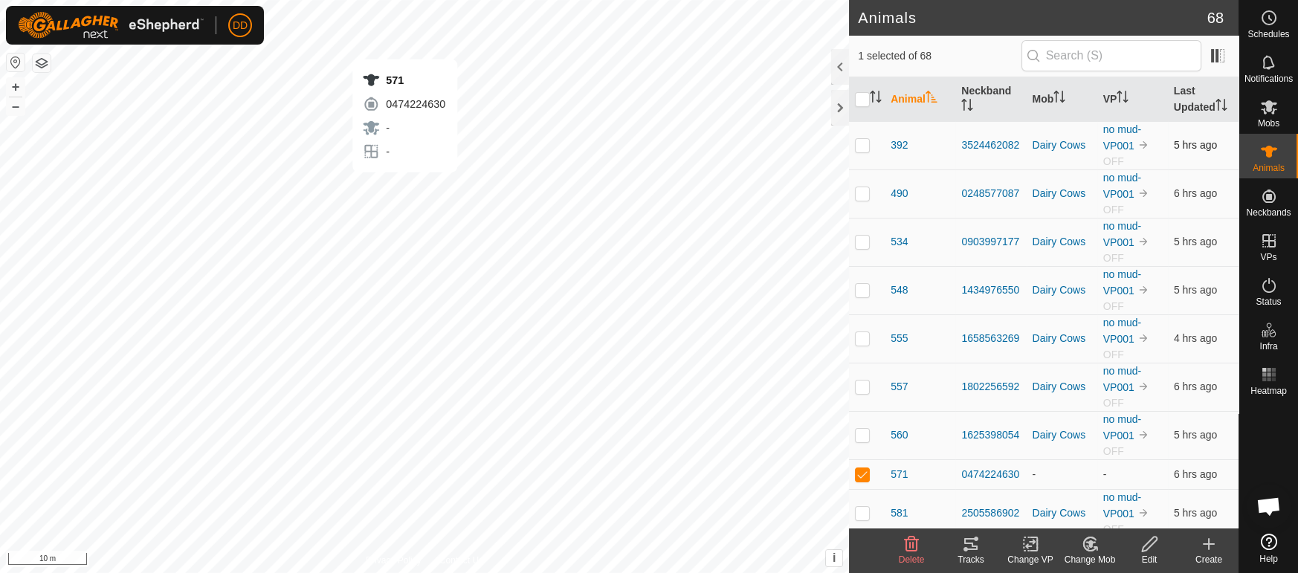
checkbox input "false"
